Goal: Use online tool/utility: Utilize a website feature to perform a specific function

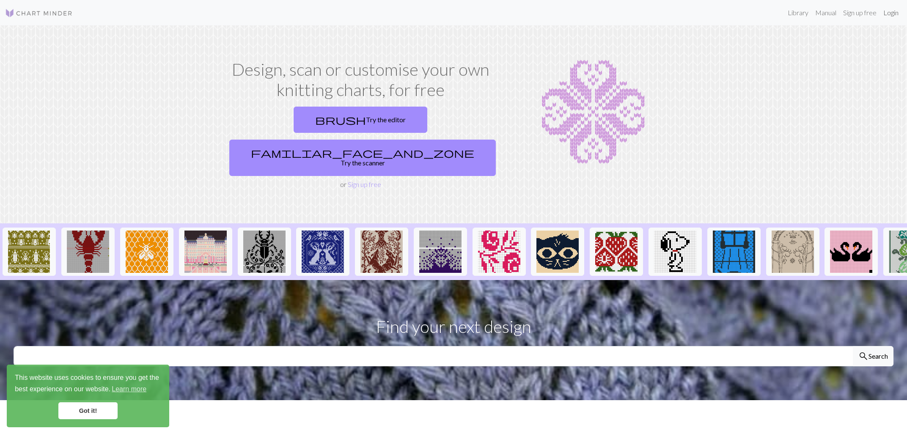
click at [887, 15] on link "Login" at bounding box center [891, 12] width 22 height 17
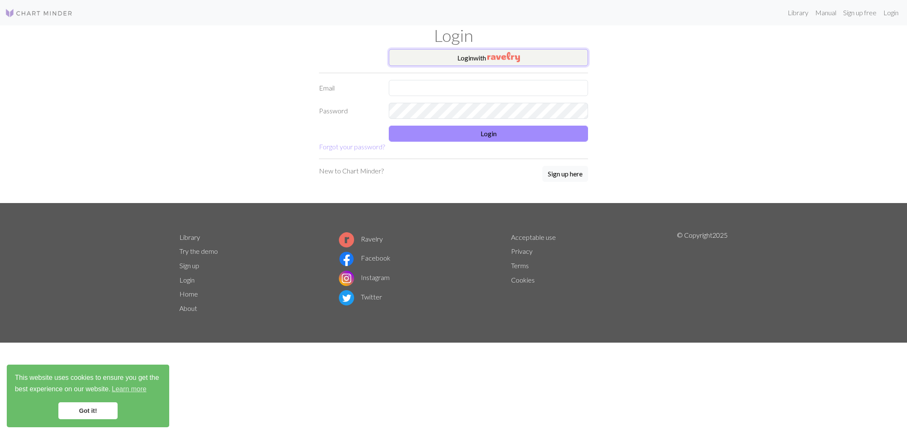
click at [483, 60] on button "Login with" at bounding box center [488, 57] width 199 height 17
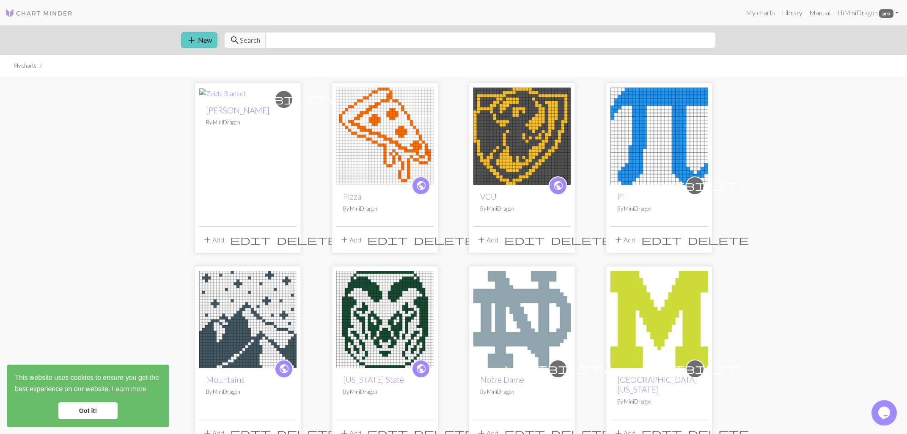
click at [194, 36] on span "add" at bounding box center [192, 40] width 10 height 12
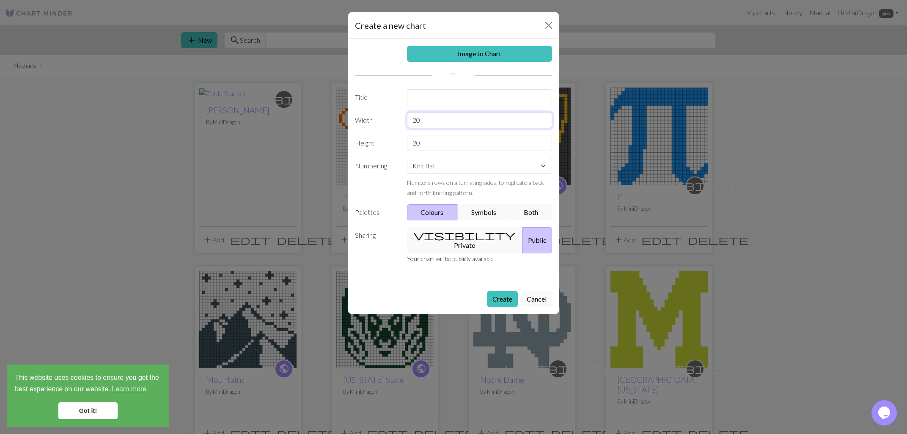
click at [438, 123] on input "20" at bounding box center [480, 120] width 146 height 16
type input "35"
click at [457, 145] on input "20" at bounding box center [480, 143] width 146 height 16
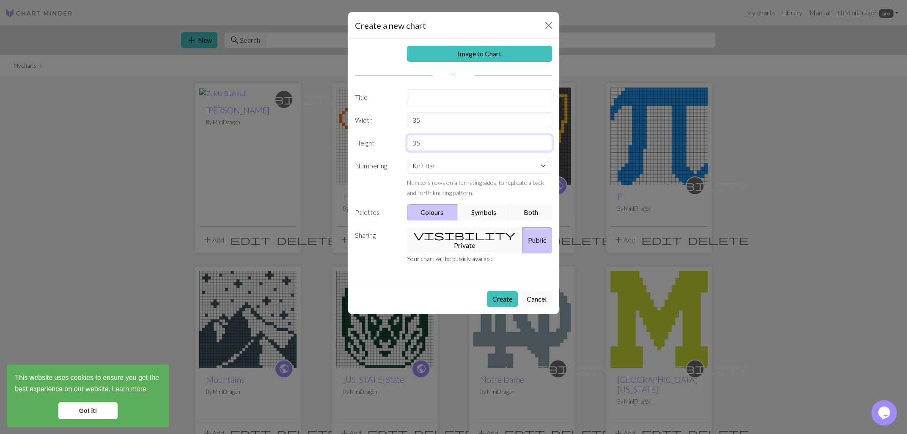
type input "35"
click at [453, 101] on input "text" at bounding box center [480, 97] width 146 height 16
type input "UMaryland Terp"
click at [439, 238] on span "visibility" at bounding box center [465, 235] width 102 height 12
click at [505, 291] on button "Create" at bounding box center [502, 299] width 31 height 16
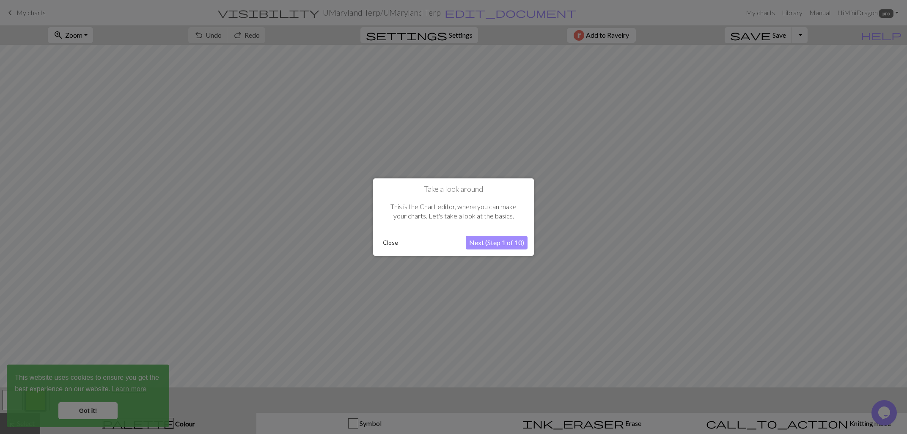
click at [401, 245] on div "Close" at bounding box center [423, 242] width 86 height 13
click at [393, 244] on button "Close" at bounding box center [391, 242] width 22 height 13
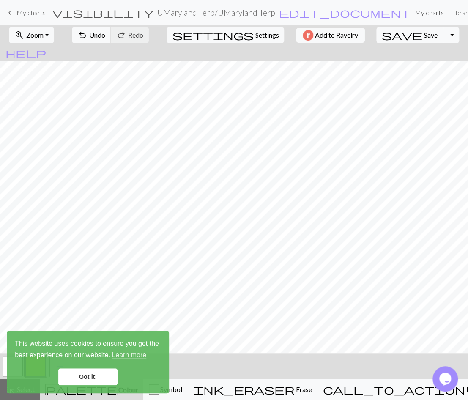
scroll to position [26, 0]
click at [97, 376] on link "Got it!" at bounding box center [87, 377] width 59 height 17
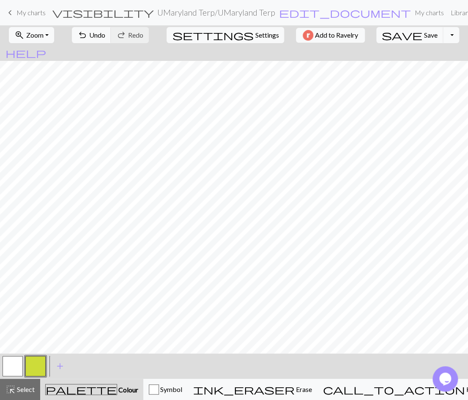
click at [15, 366] on div "This website uses cookies to ensure you get the best experience on our website.…" at bounding box center [88, 362] width 162 height 63
click at [11, 364] on button "button" at bounding box center [13, 366] width 20 height 20
click at [36, 368] on button "button" at bounding box center [35, 366] width 20 height 20
click at [35, 367] on button "button" at bounding box center [35, 366] width 20 height 20
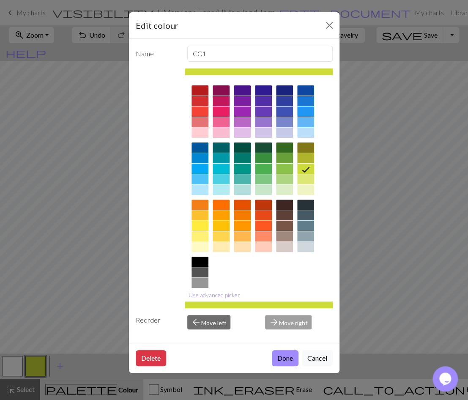
click at [306, 168] on icon at bounding box center [306, 170] width 10 height 10
click at [292, 360] on button "Done" at bounding box center [285, 358] width 27 height 16
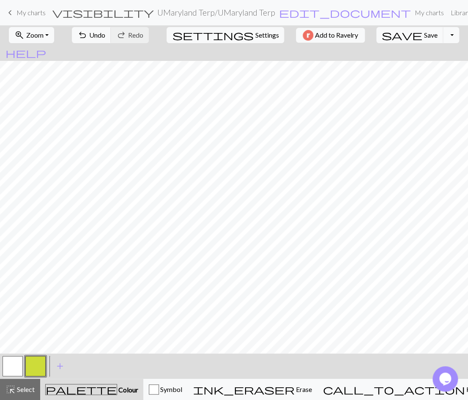
click at [16, 368] on button "button" at bounding box center [13, 366] width 20 height 20
drag, startPoint x: 36, startPoint y: 369, endPoint x: 81, endPoint y: 355, distance: 47.5
click at [37, 368] on button "button" at bounding box center [35, 366] width 20 height 20
click at [12, 367] on button "button" at bounding box center [13, 366] width 20 height 20
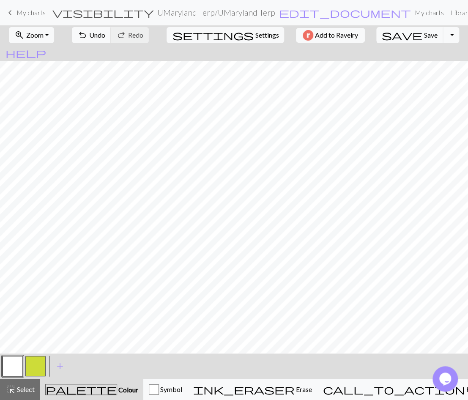
click at [41, 362] on button "button" at bounding box center [35, 366] width 20 height 20
click at [19, 369] on button "button" at bounding box center [13, 366] width 20 height 20
click at [42, 366] on button "button" at bounding box center [35, 366] width 20 height 20
click at [43, 371] on button "button" at bounding box center [35, 366] width 20 height 20
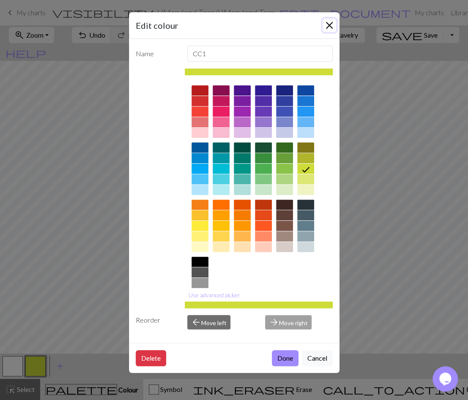
click at [332, 25] on button "Close" at bounding box center [330, 26] width 14 height 14
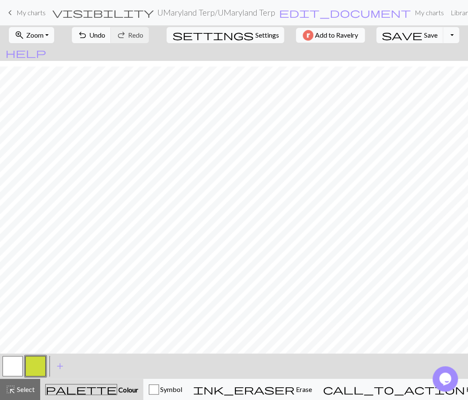
scroll to position [26, 0]
click at [17, 365] on button "button" at bounding box center [13, 366] width 20 height 20
drag, startPoint x: 33, startPoint y: 370, endPoint x: 39, endPoint y: 363, distance: 8.4
click at [34, 368] on button "button" at bounding box center [35, 366] width 20 height 20
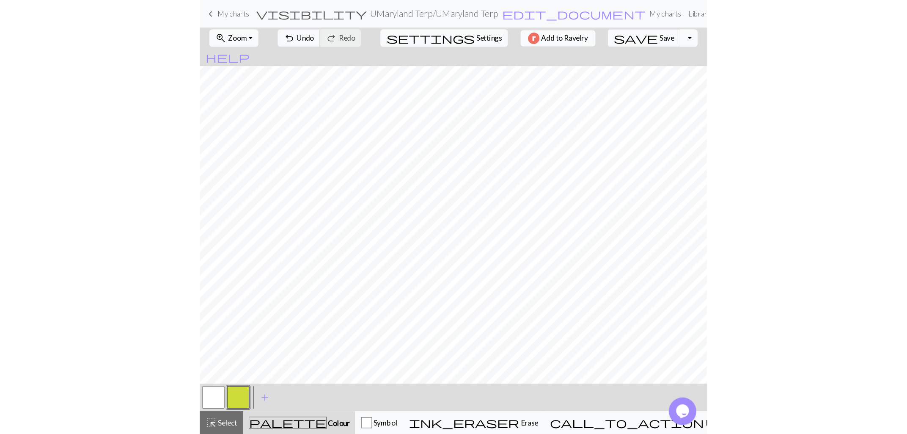
scroll to position [0, 0]
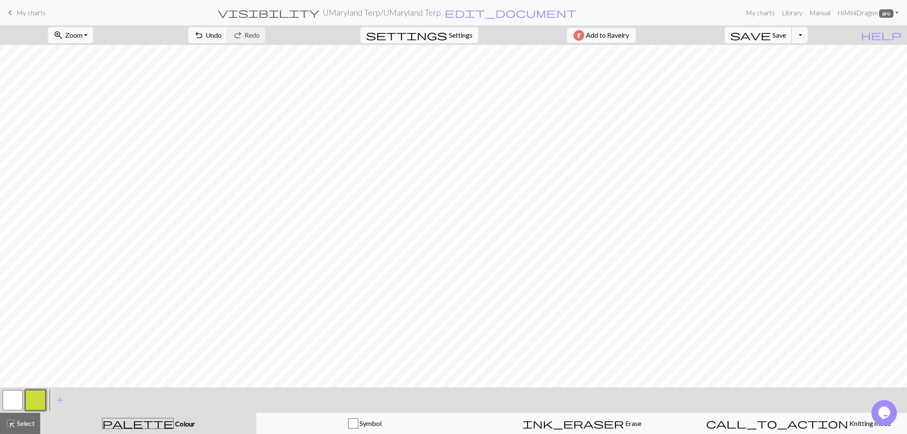
click at [786, 36] on span "Save" at bounding box center [780, 35] width 14 height 8
